Goal: Navigation & Orientation: Find specific page/section

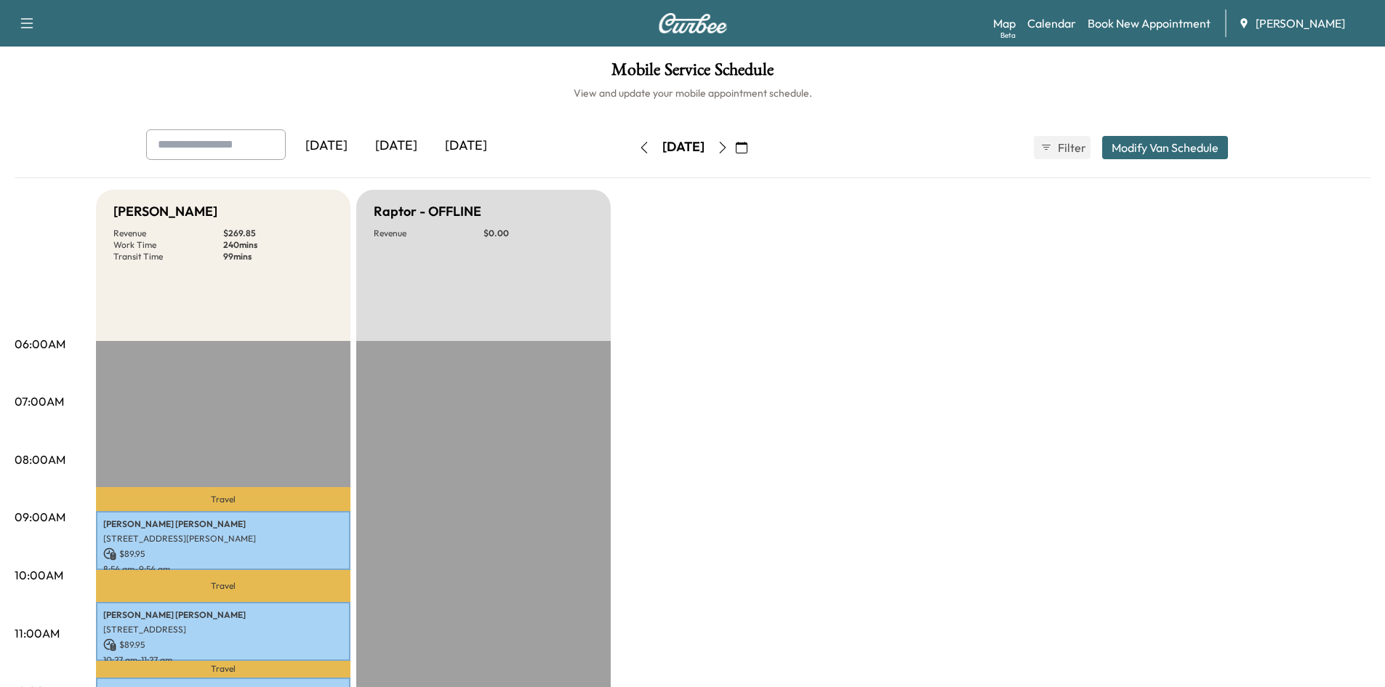
click at [729, 147] on icon "button" at bounding box center [723, 148] width 12 height 12
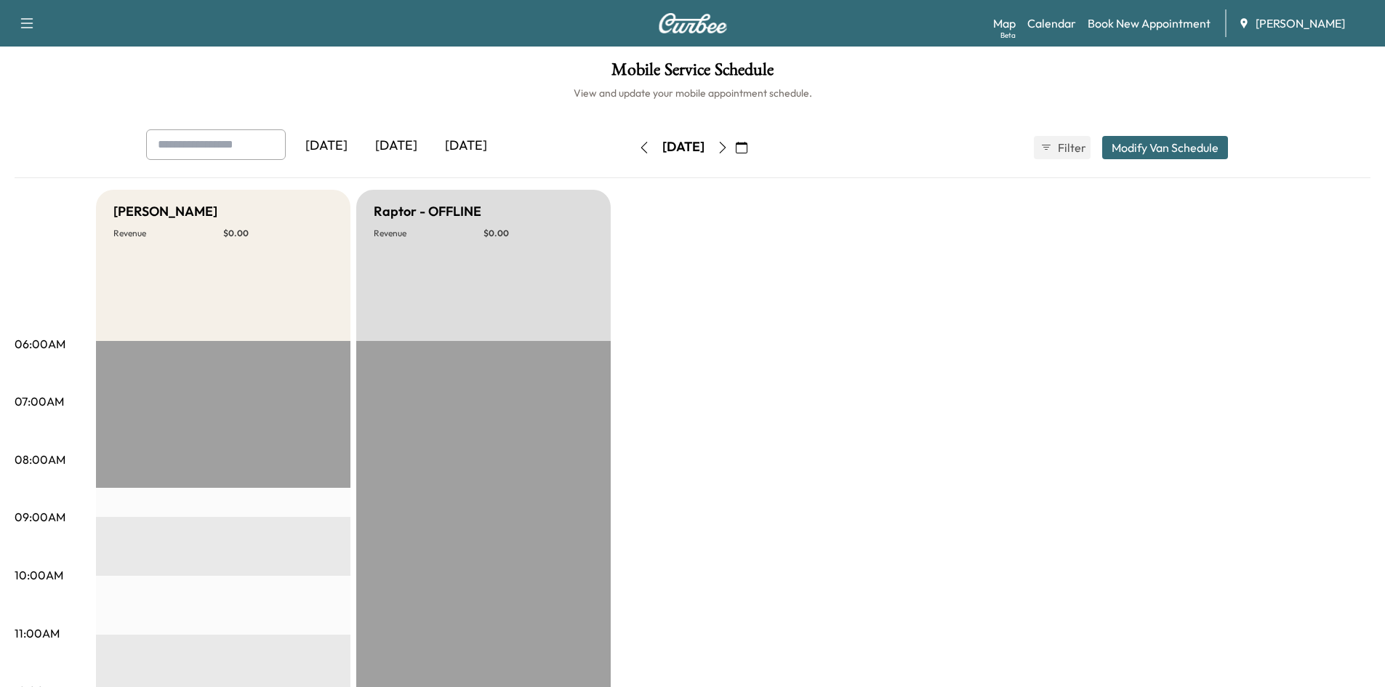
click at [748, 146] on icon "button" at bounding box center [742, 148] width 12 height 12
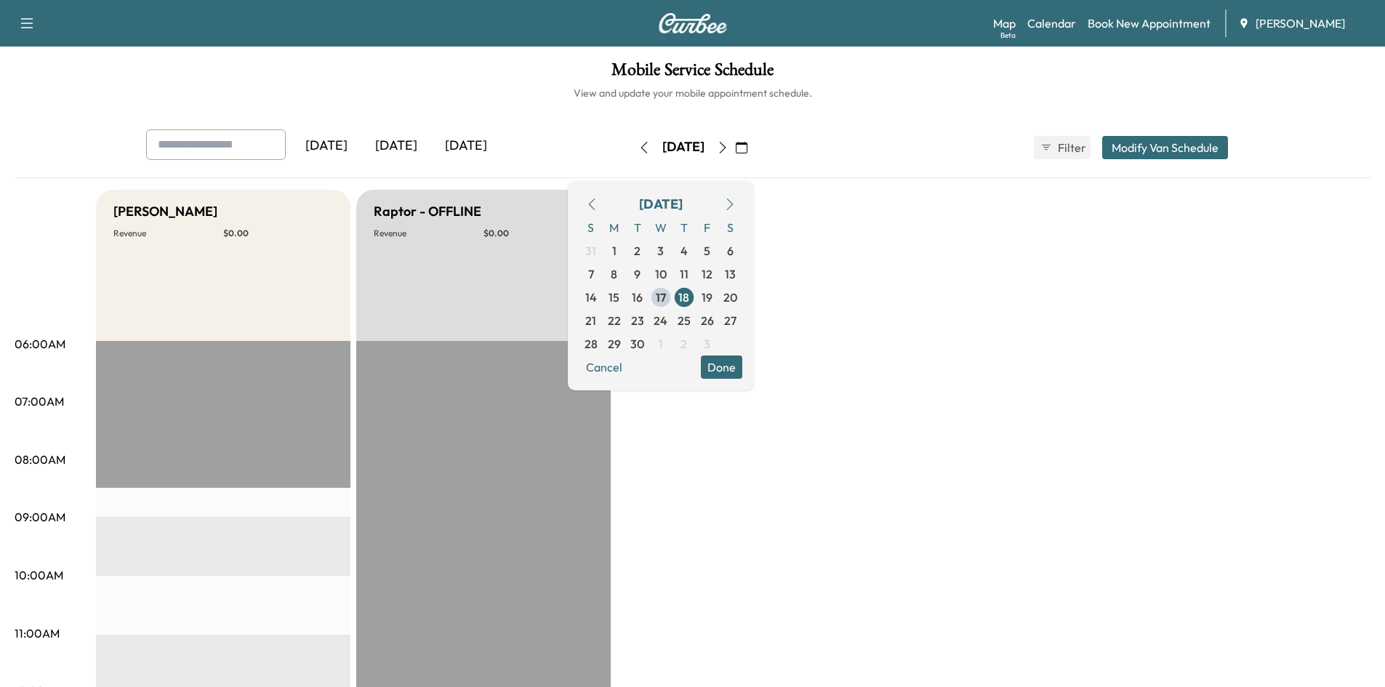
click at [729, 145] on icon "button" at bounding box center [723, 148] width 12 height 12
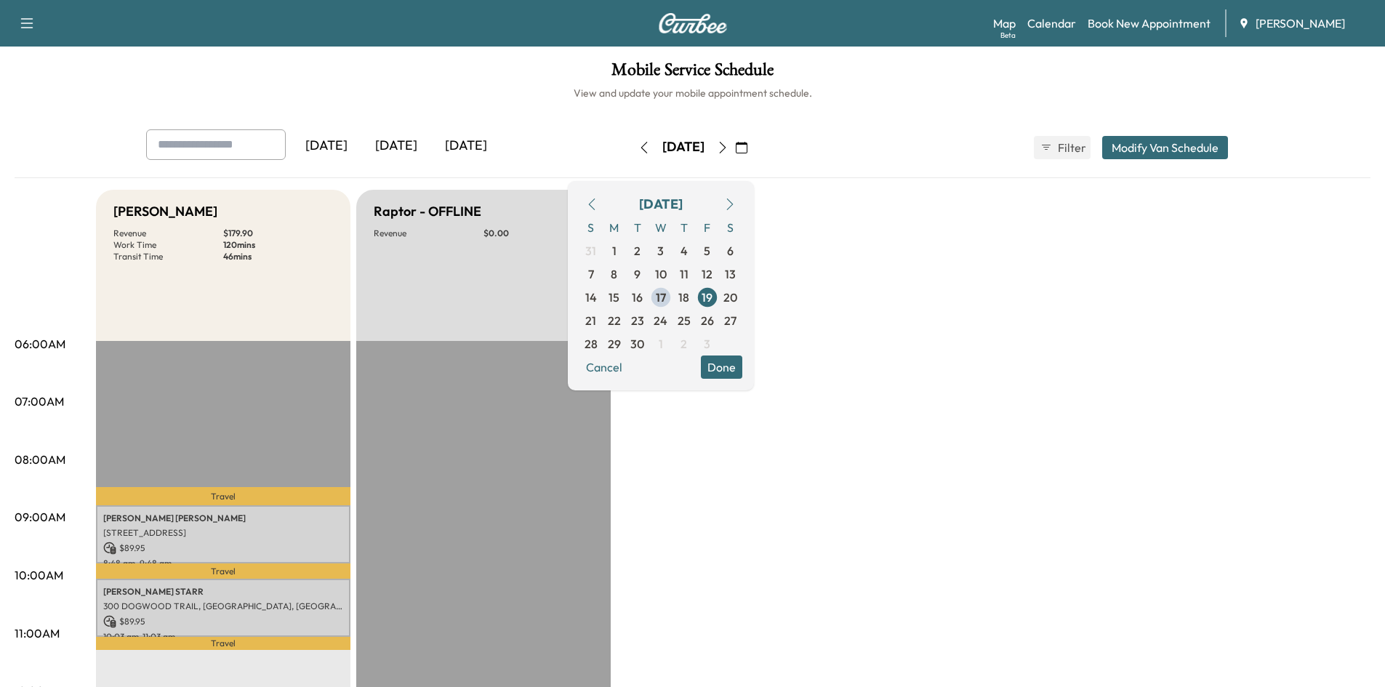
click at [639, 152] on icon "button" at bounding box center [645, 148] width 12 height 12
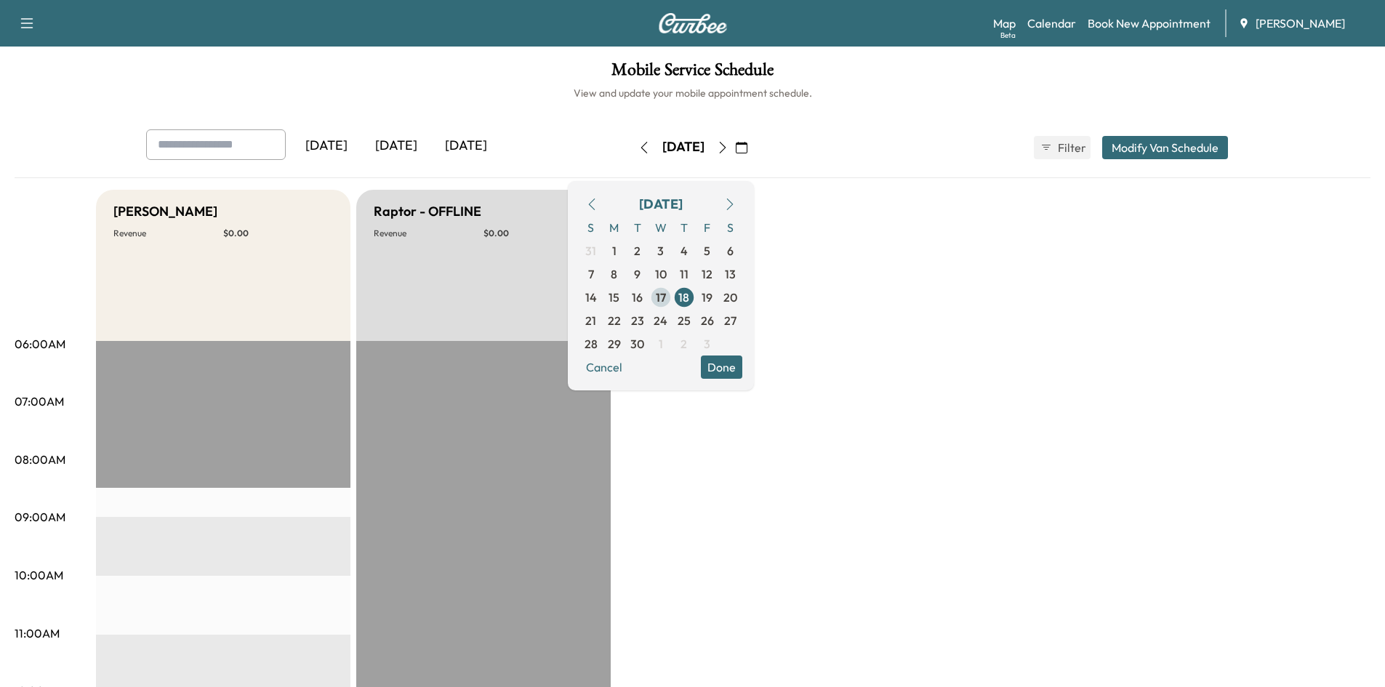
click at [666, 300] on span "17" at bounding box center [661, 297] width 10 height 17
